Goal: Information Seeking & Learning: Learn about a topic

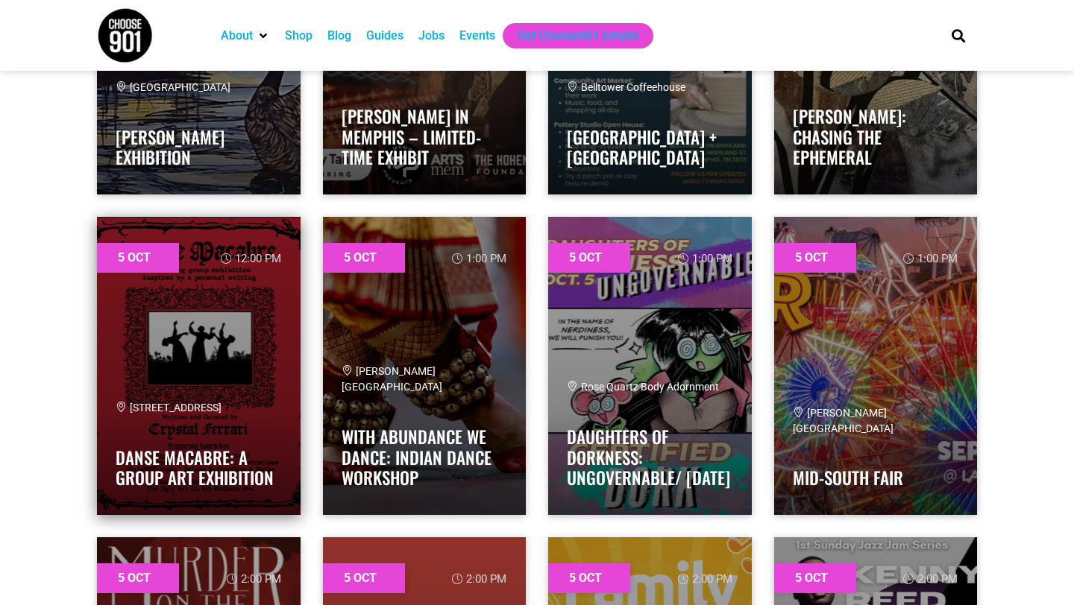
scroll to position [2305, 0]
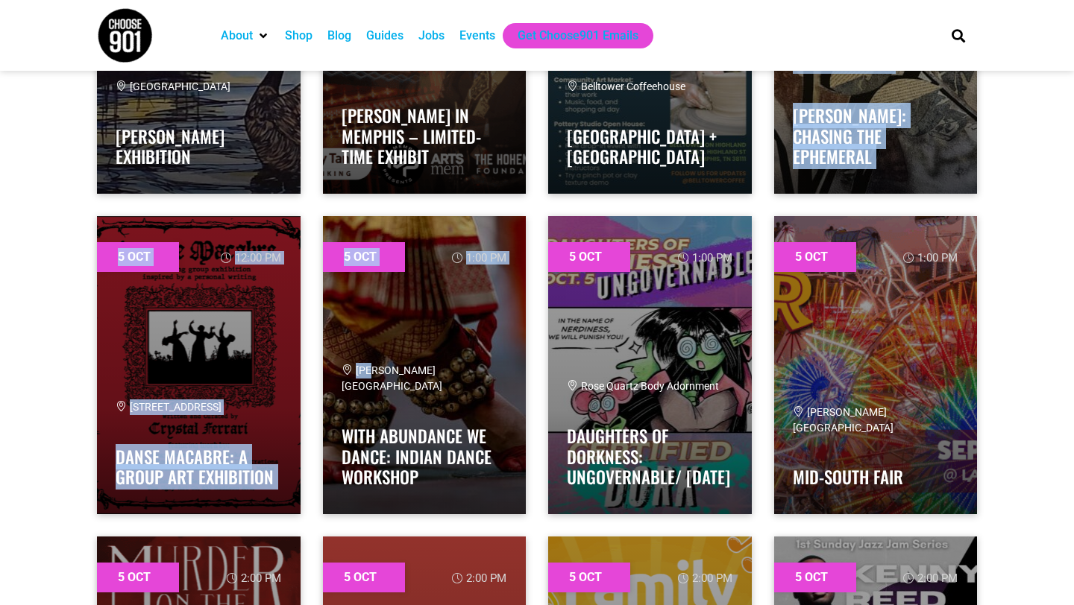
drag, startPoint x: 378, startPoint y: 371, endPoint x: 920, endPoint y: 199, distance: 568.5
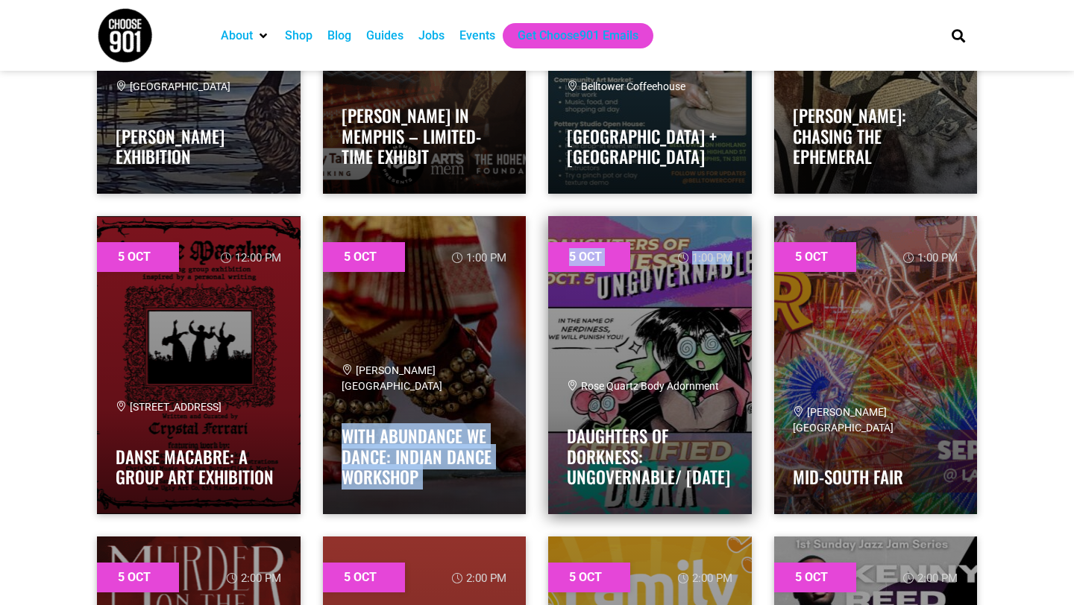
drag, startPoint x: 416, startPoint y: 396, endPoint x: 612, endPoint y: 310, distance: 214.0
click at [636, 309] on div "5 Oct 12:00 pm 635 Madison Ave, Memphis, TN 38103 Danse Macabre: A Group Art Ex…" at bounding box center [537, 365] width 902 height 321
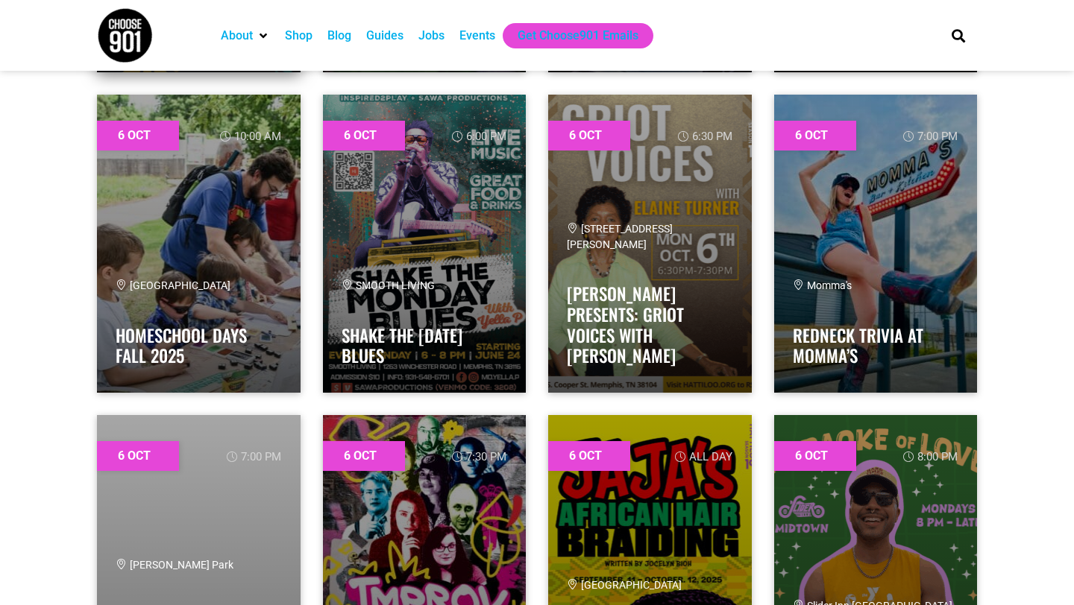
scroll to position [4006, 0]
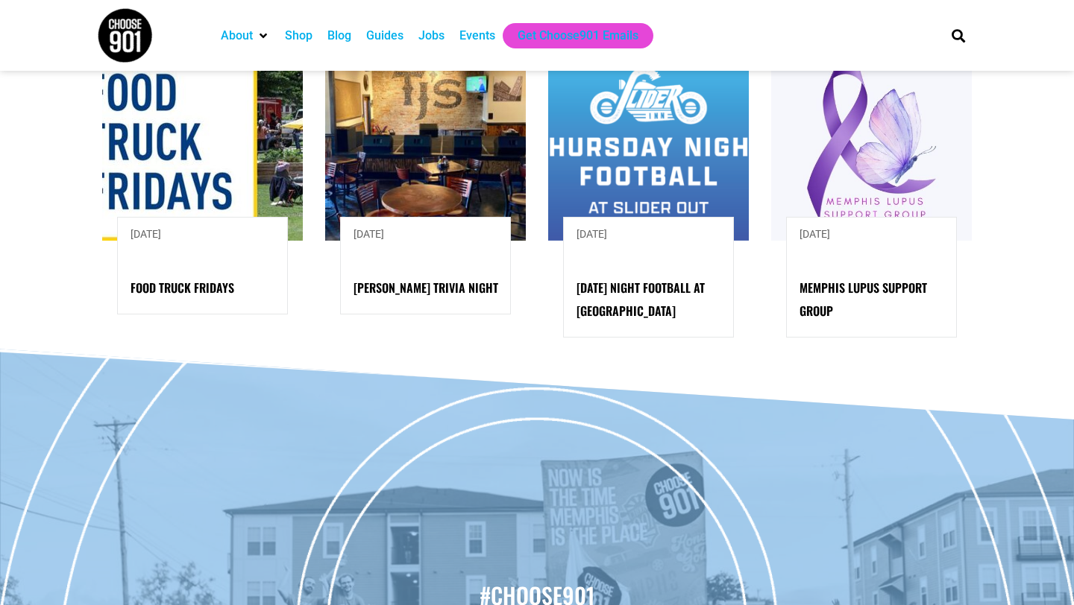
scroll to position [1459, 0]
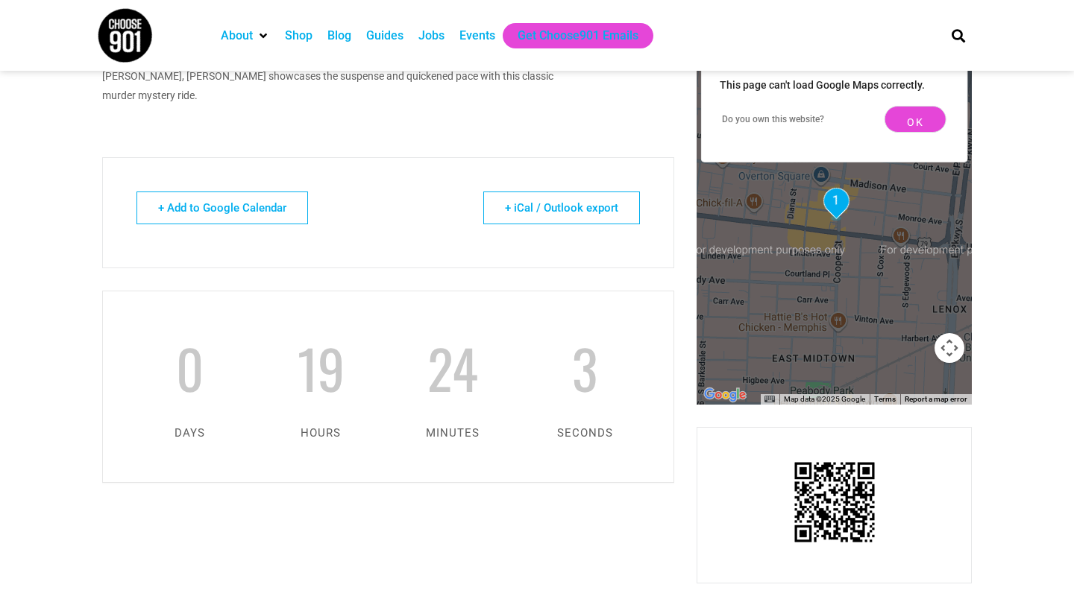
scroll to position [896, 0]
